Goal: Check status: Check status

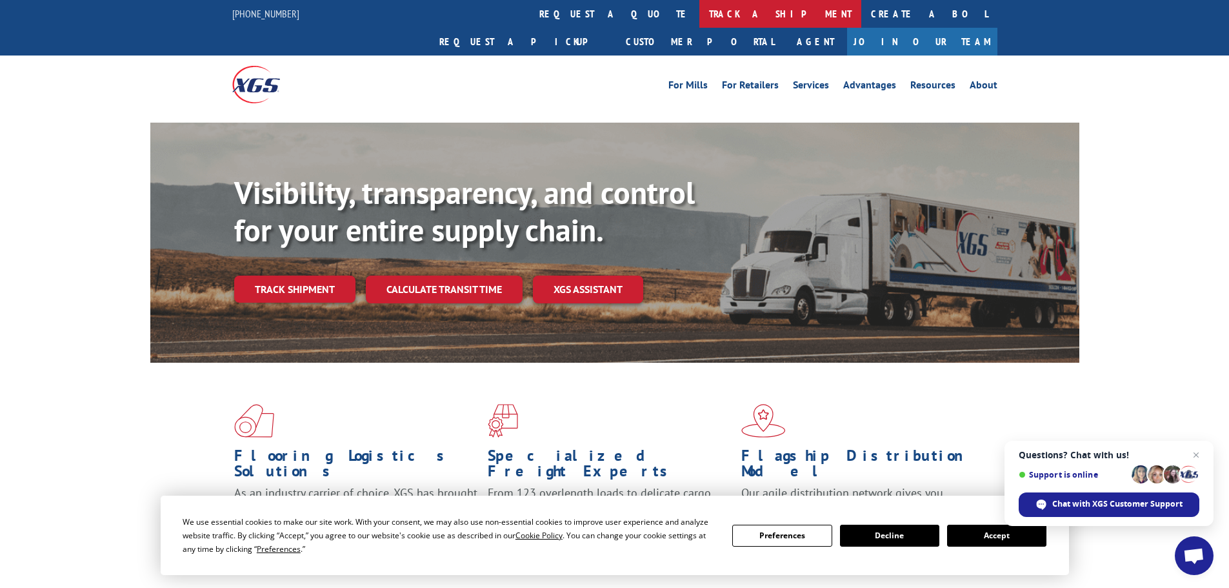
click at [699, 17] on link "track a shipment" at bounding box center [780, 14] width 162 height 28
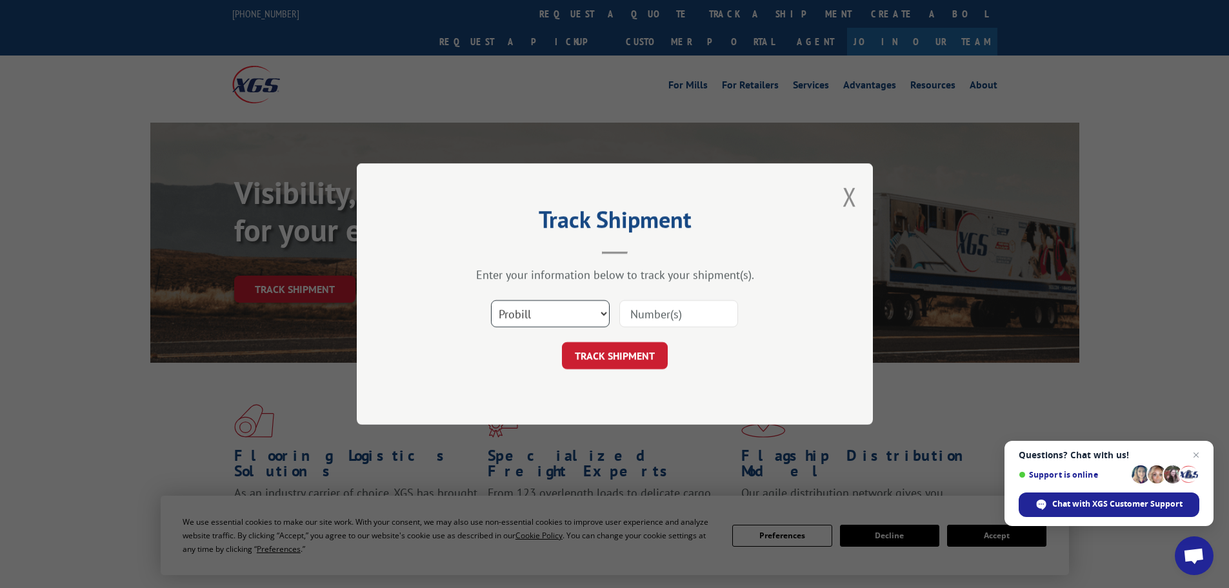
click at [550, 316] on select "Select category... Probill BOL PO" at bounding box center [550, 313] width 119 height 27
select select "bol"
click at [491, 300] on select "Select category... Probill BOL PO" at bounding box center [550, 313] width 119 height 27
click at [635, 321] on input at bounding box center [678, 313] width 119 height 27
paste input "RA 0064173360"
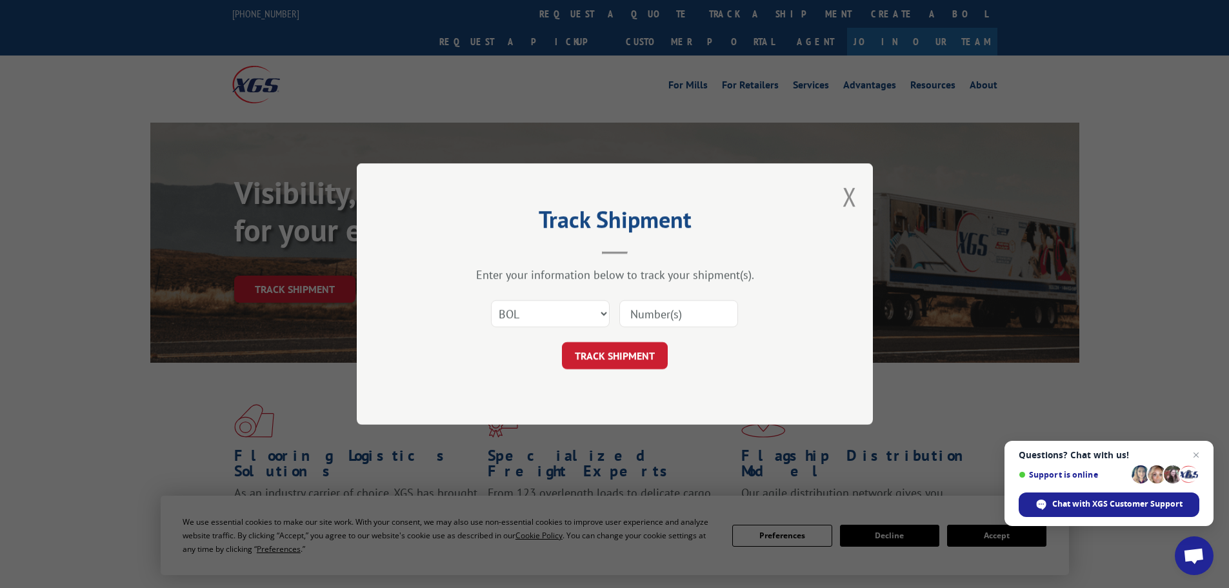
type input "RA 0064173360"
click at [614, 354] on button "TRACK SHIPMENT" at bounding box center [615, 355] width 106 height 27
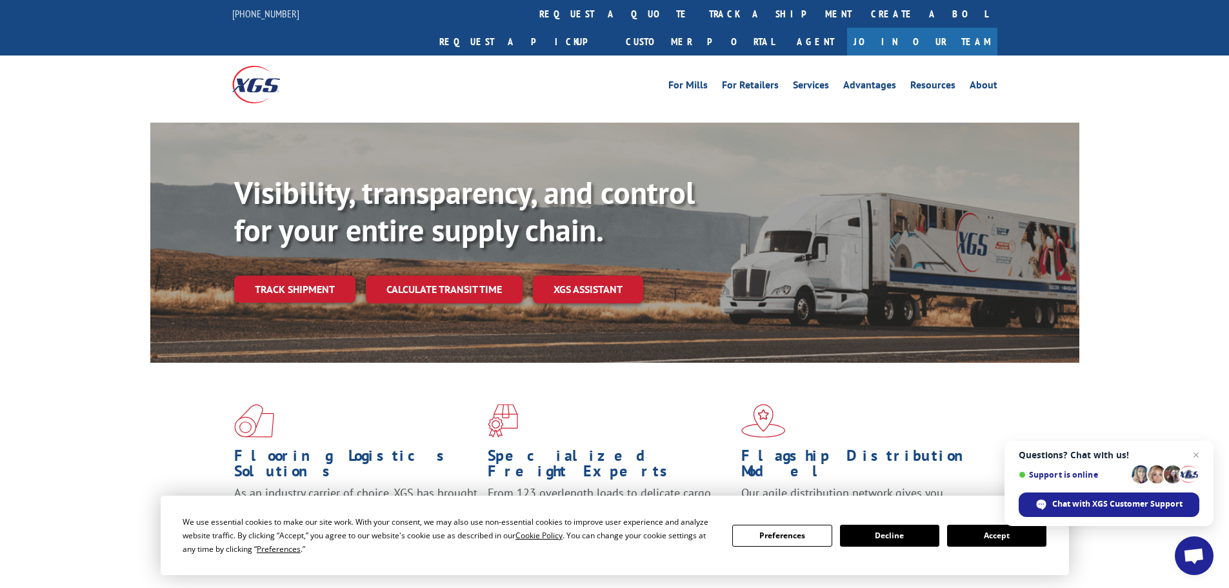
scroll to position [1, 0]
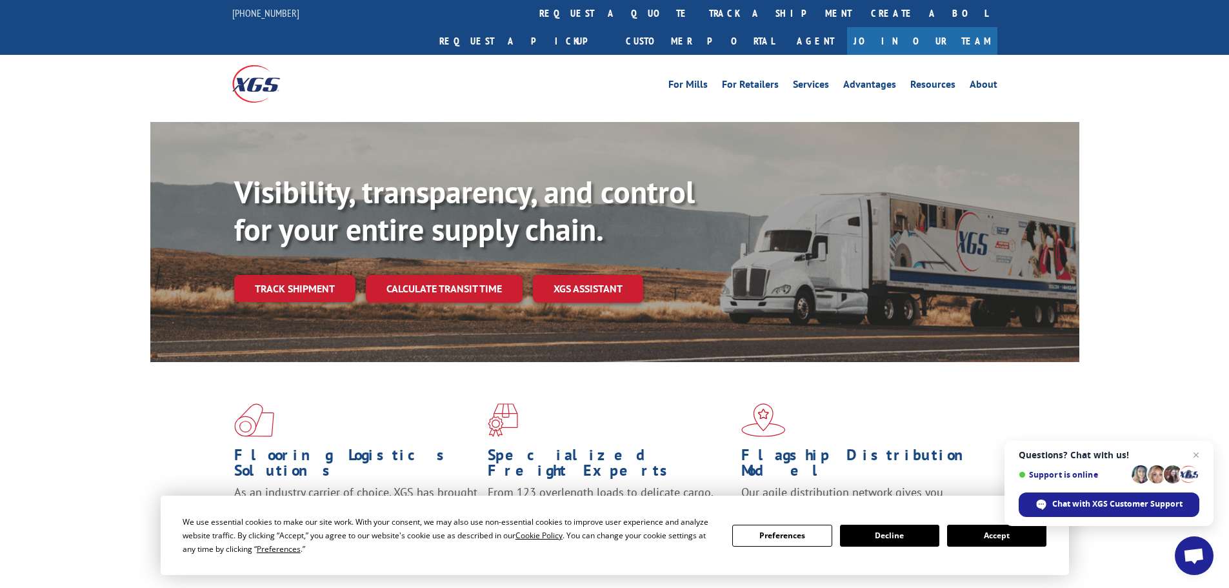
click at [699, 12] on link "track a shipment" at bounding box center [780, 13] width 162 height 28
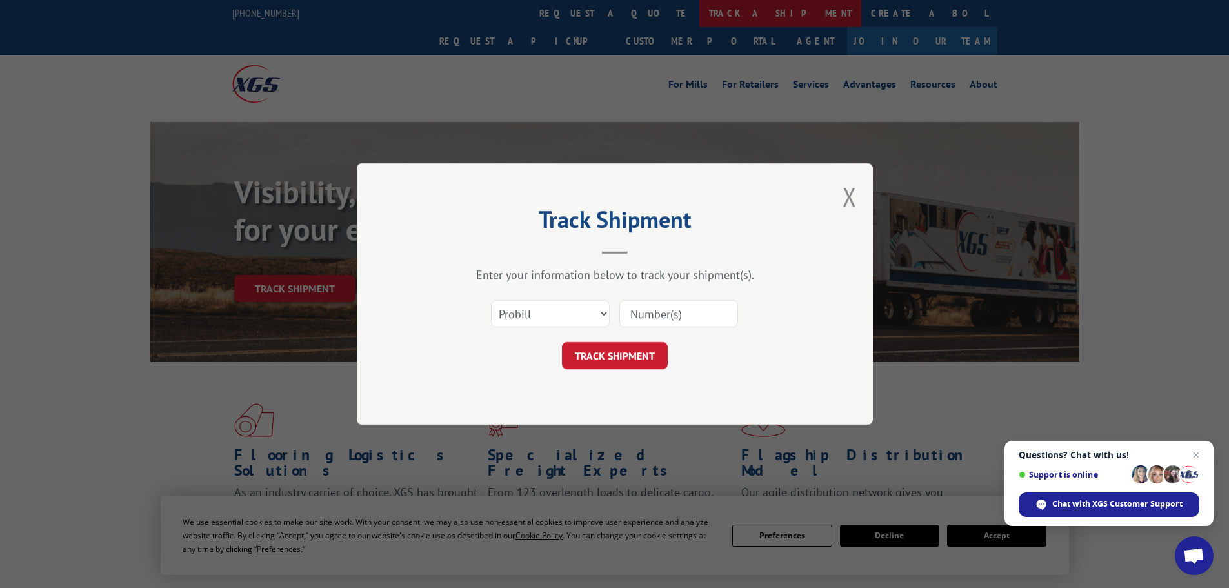
scroll to position [0, 0]
click at [536, 314] on select "Select category... Probill BOL PO" at bounding box center [550, 313] width 119 height 27
select select "bol"
click at [491, 300] on select "Select category... Probill BOL PO" at bounding box center [550, 313] width 119 height 27
click at [848, 192] on button "Close modal" at bounding box center [850, 196] width 14 height 34
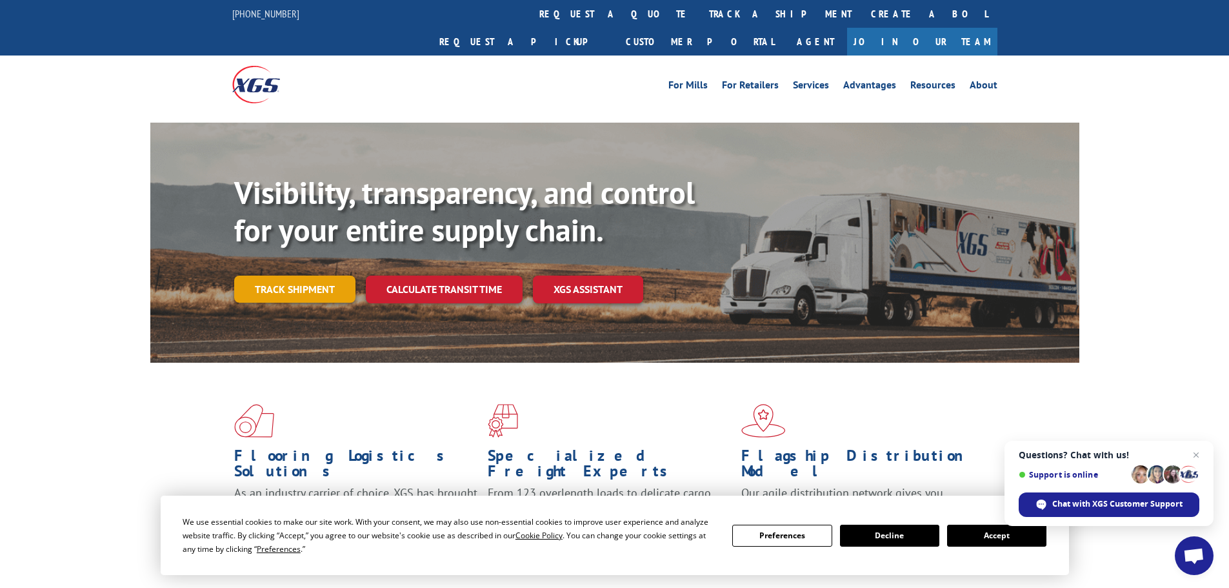
click at [299, 275] on link "Track shipment" at bounding box center [294, 288] width 121 height 27
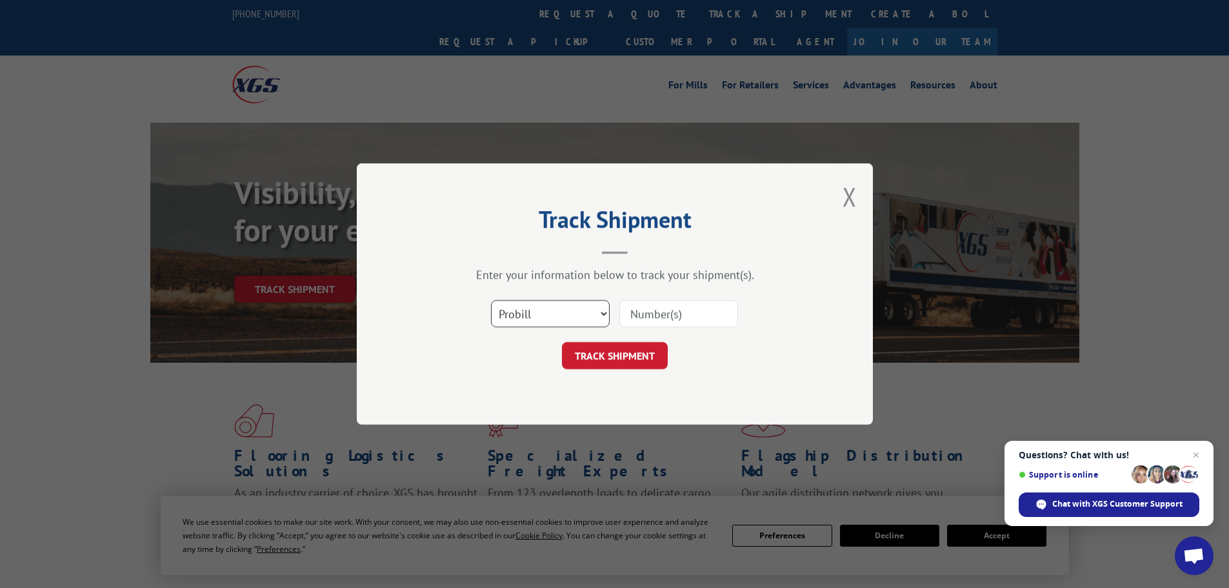
click at [565, 326] on select "Select category... Probill BOL PO" at bounding box center [550, 313] width 119 height 27
select select "bol"
click at [491, 300] on select "Select category... Probill BOL PO" at bounding box center [550, 313] width 119 height 27
click at [668, 316] on input at bounding box center [678, 313] width 119 height 27
paste input "64173360"
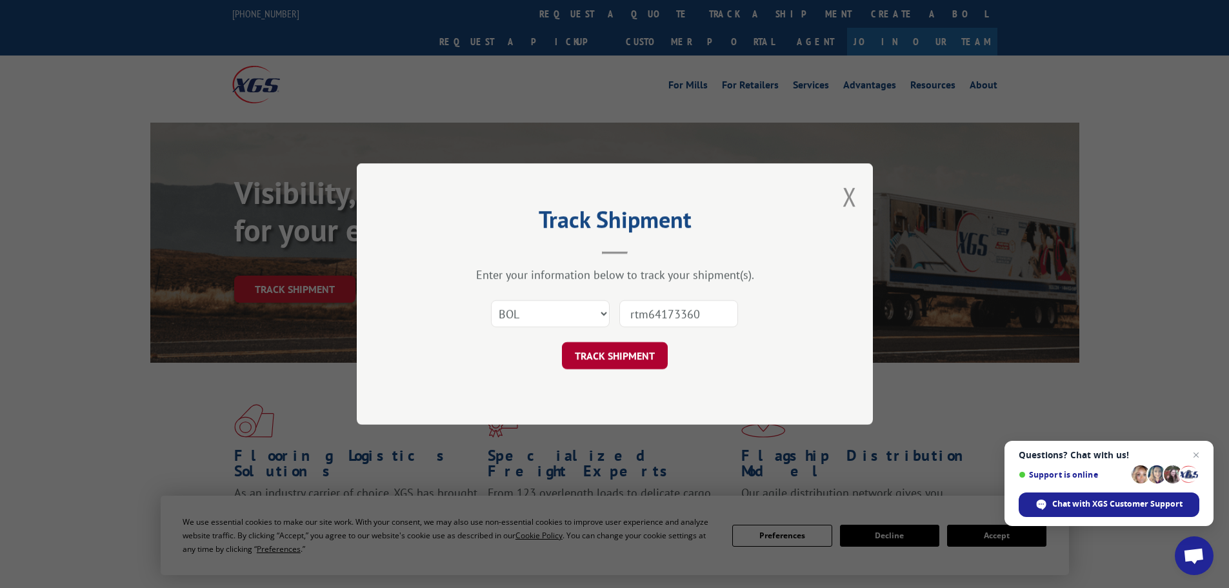
type input "rtm64173360"
click at [601, 351] on button "TRACK SHIPMENT" at bounding box center [615, 355] width 106 height 27
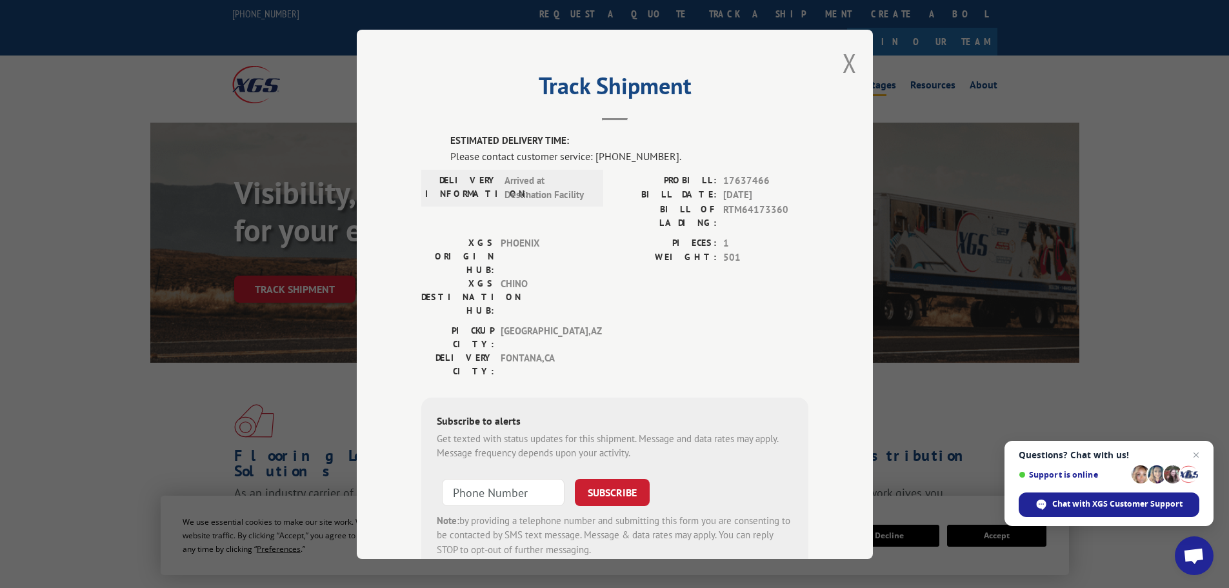
click at [849, 62] on button "Close modal" at bounding box center [850, 63] width 14 height 34
